Goal: Transaction & Acquisition: Purchase product/service

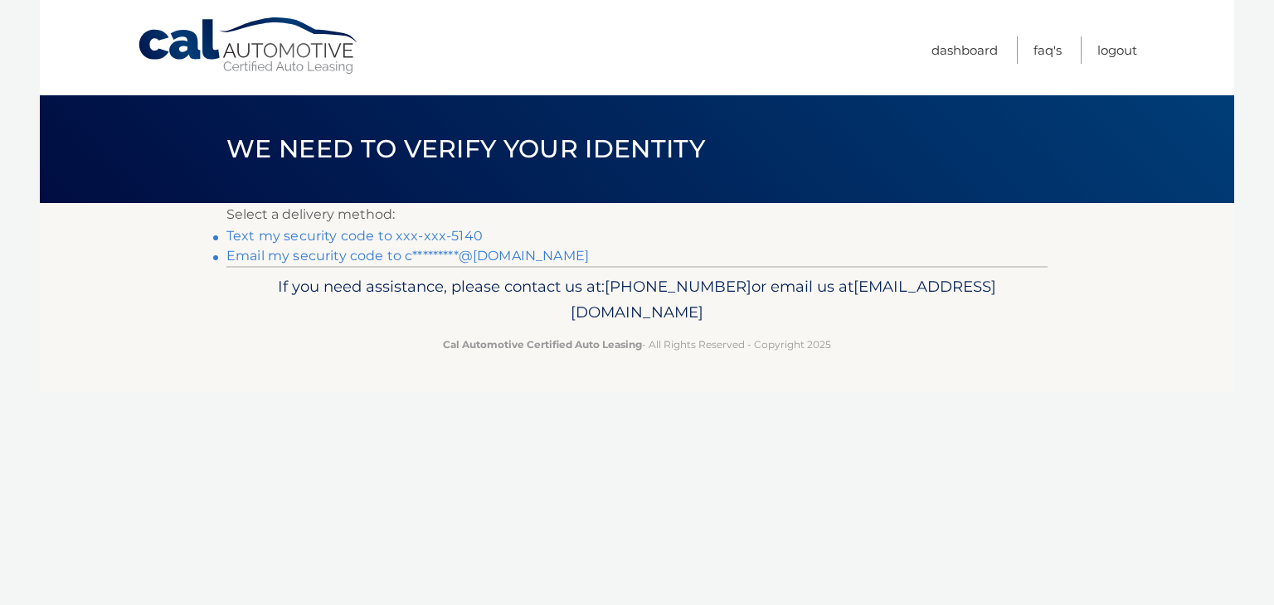
click at [358, 234] on link "Text my security code to xxx-xxx-5140" at bounding box center [354, 236] width 256 height 16
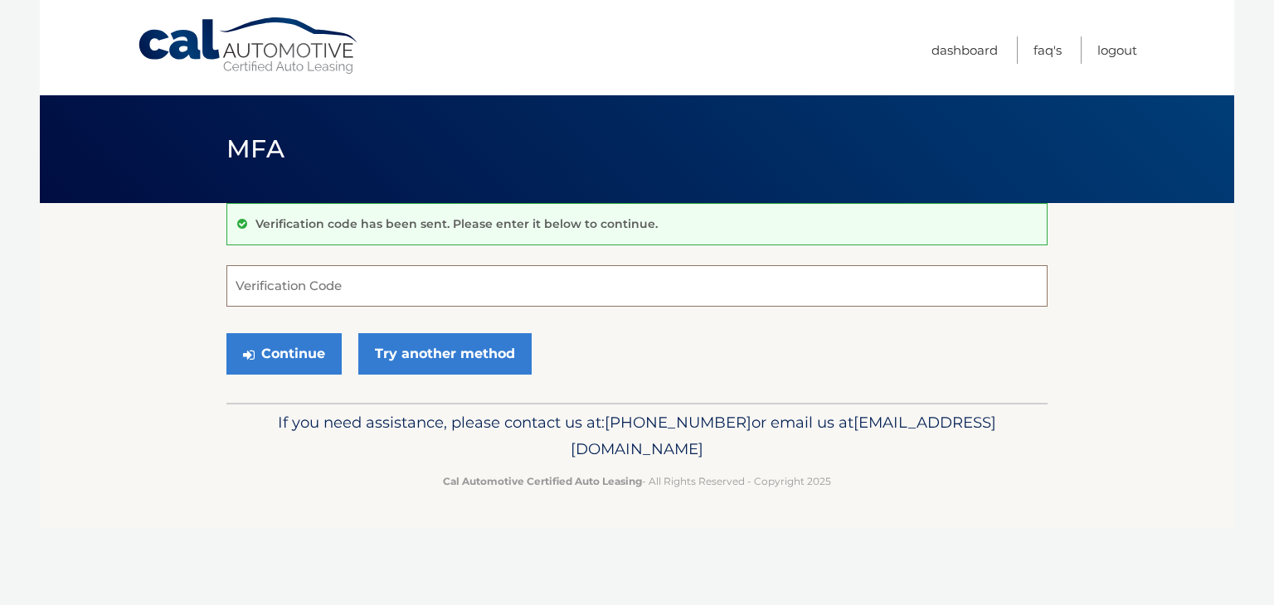
click at [337, 289] on input "Verification Code" at bounding box center [636, 285] width 821 height 41
type input "838517"
click at [275, 346] on button "Continue" at bounding box center [283, 353] width 115 height 41
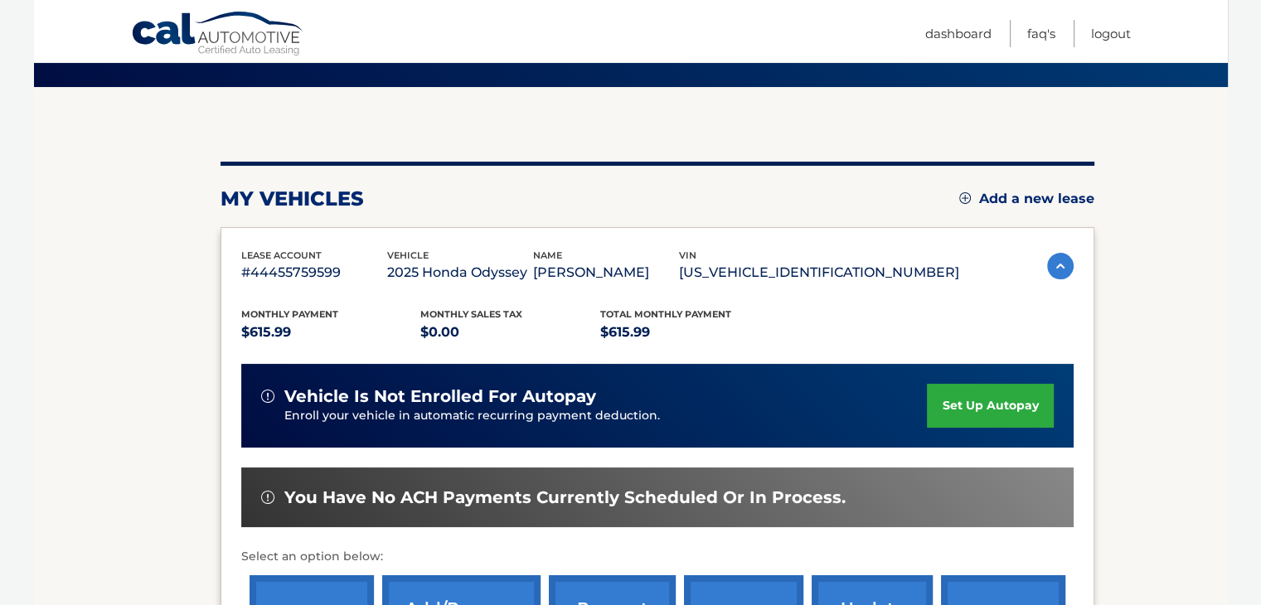
scroll to position [398, 0]
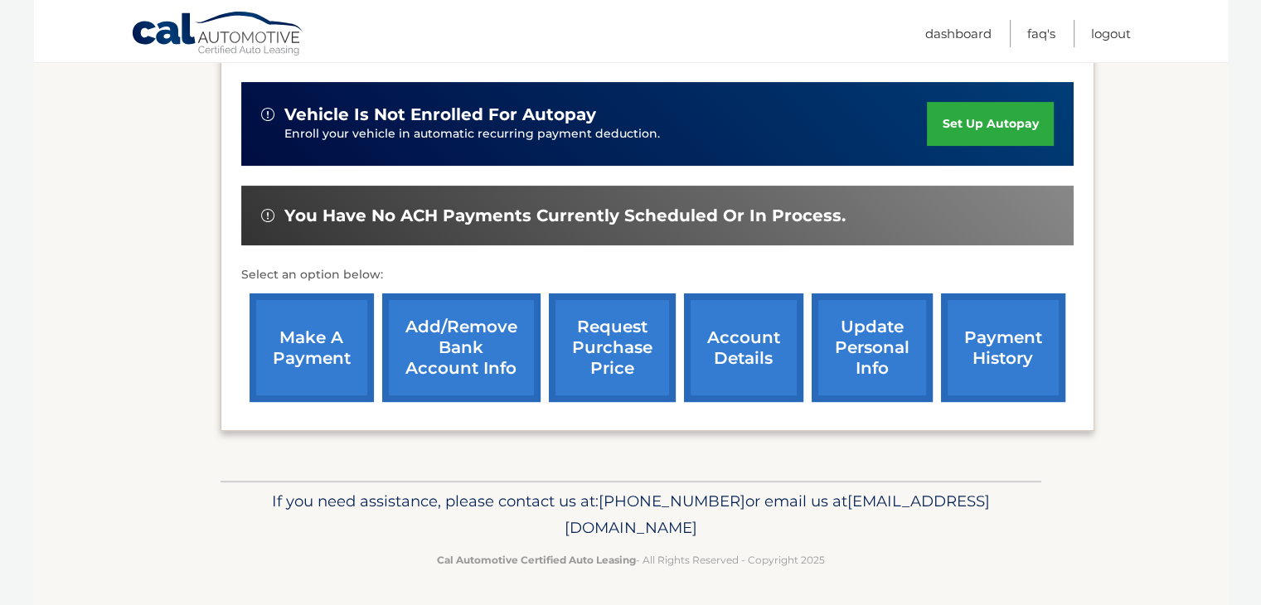
click at [296, 341] on link "make a payment" at bounding box center [312, 348] width 124 height 109
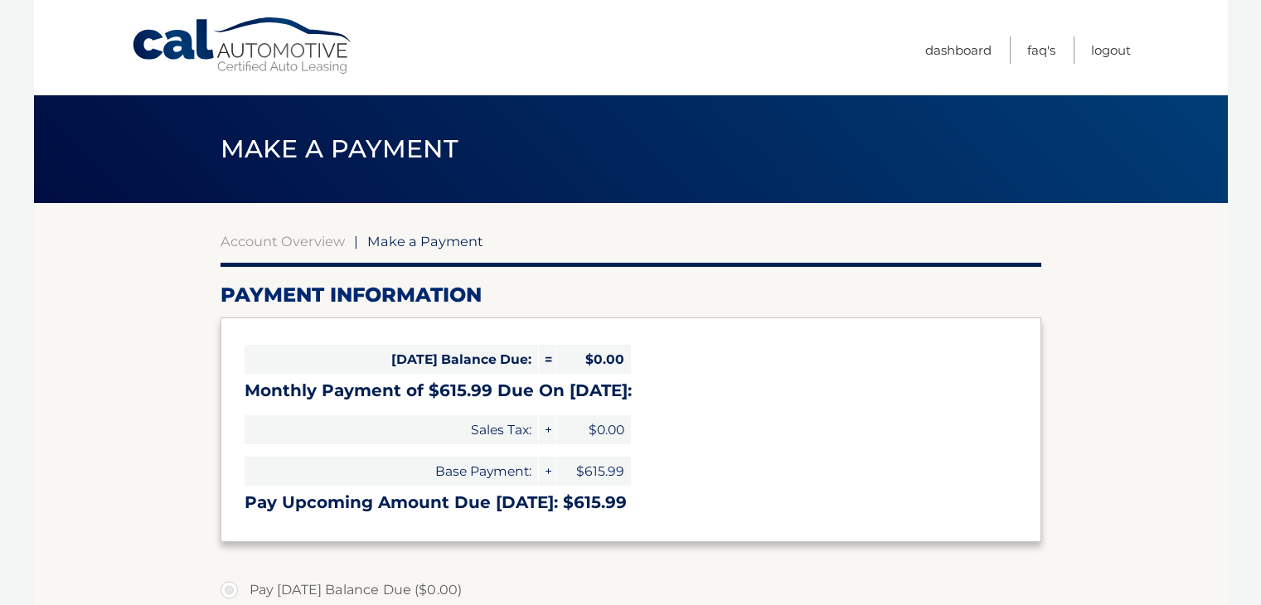
select select "Y2U2NDYyODQtMDk5OC00NDlhLWE4NjQtMzMzM2NmYTJmZTJm"
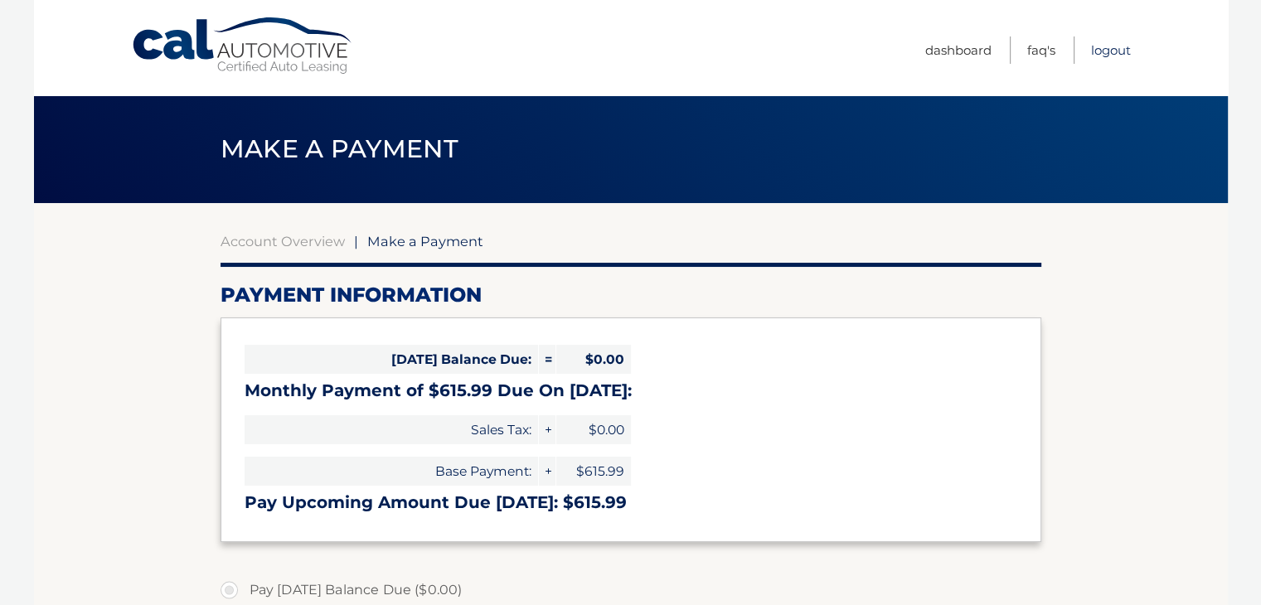
click at [1101, 44] on link "Logout" at bounding box center [1111, 49] width 40 height 27
